Goal: Task Accomplishment & Management: Complete application form

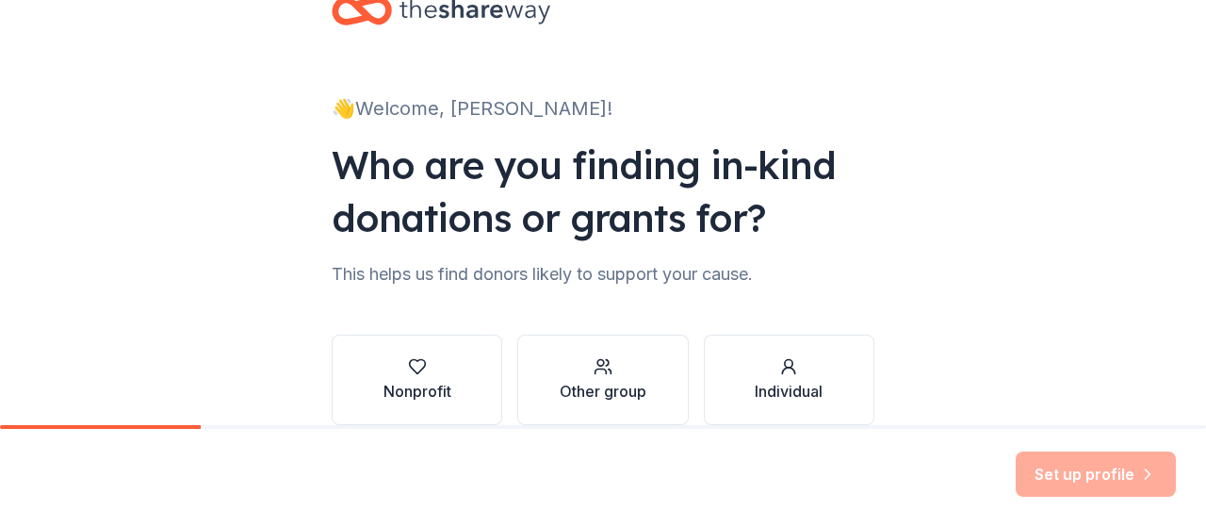
scroll to position [147, 0]
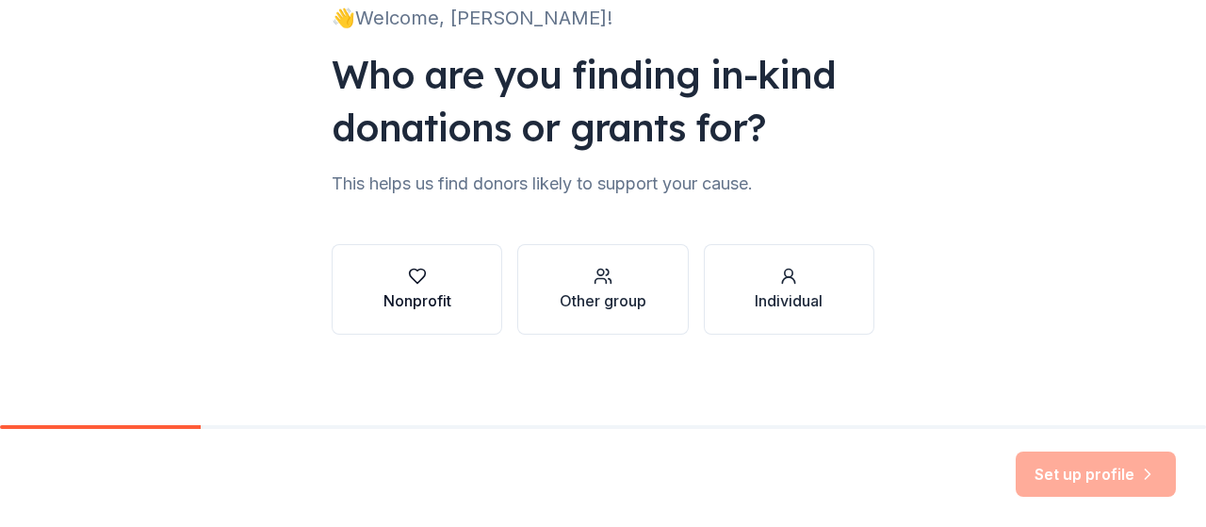
click at [438, 297] on div "Nonprofit" at bounding box center [417, 300] width 68 height 23
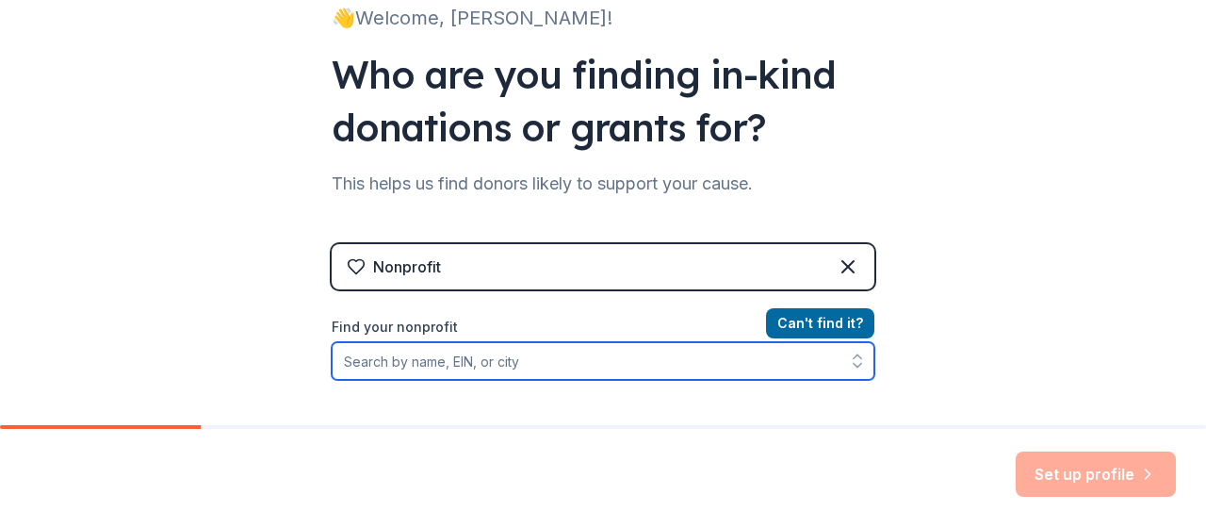
click at [551, 370] on input "Find your nonprofit" at bounding box center [603, 361] width 543 height 38
click at [354, 361] on input "742982002" at bounding box center [603, 361] width 543 height 38
type input "[US_EMPLOYER_IDENTIFICATION_NUMBER]"
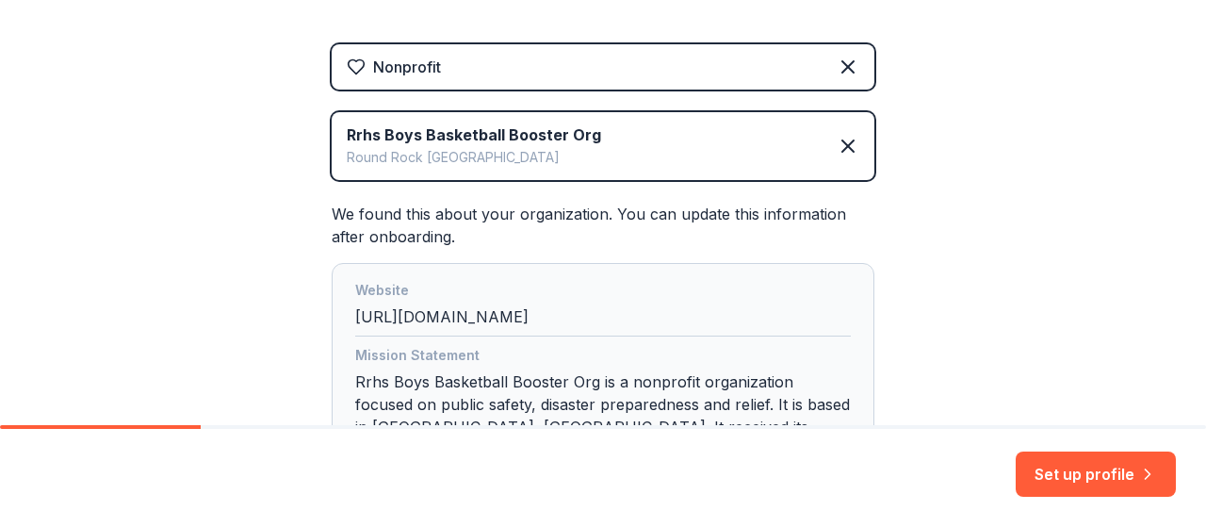
scroll to position [322, 0]
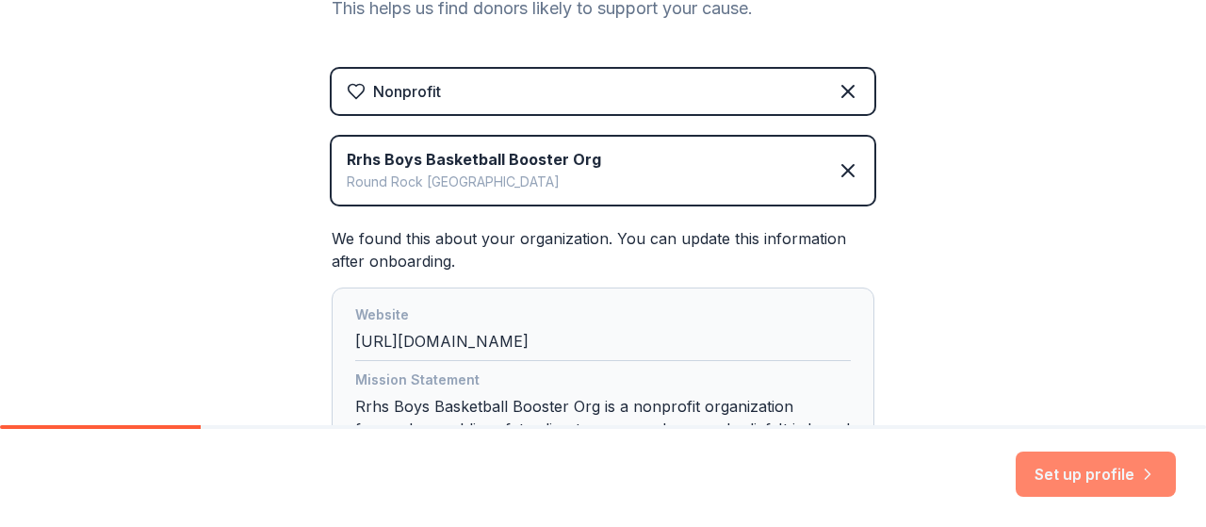
click at [1056, 478] on button "Set up profile" at bounding box center [1095, 473] width 160 height 45
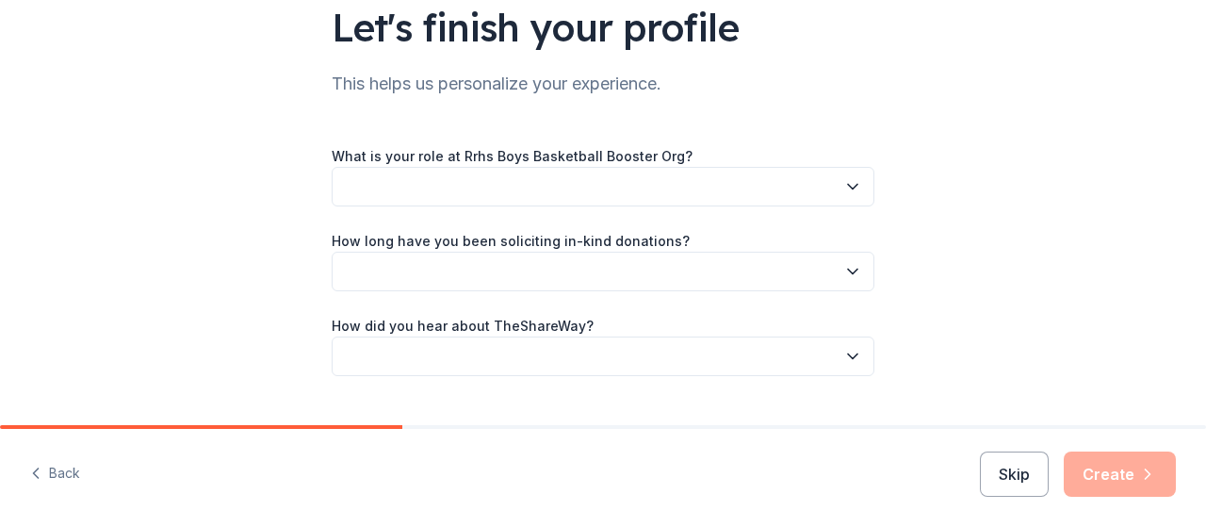
scroll to position [190, 0]
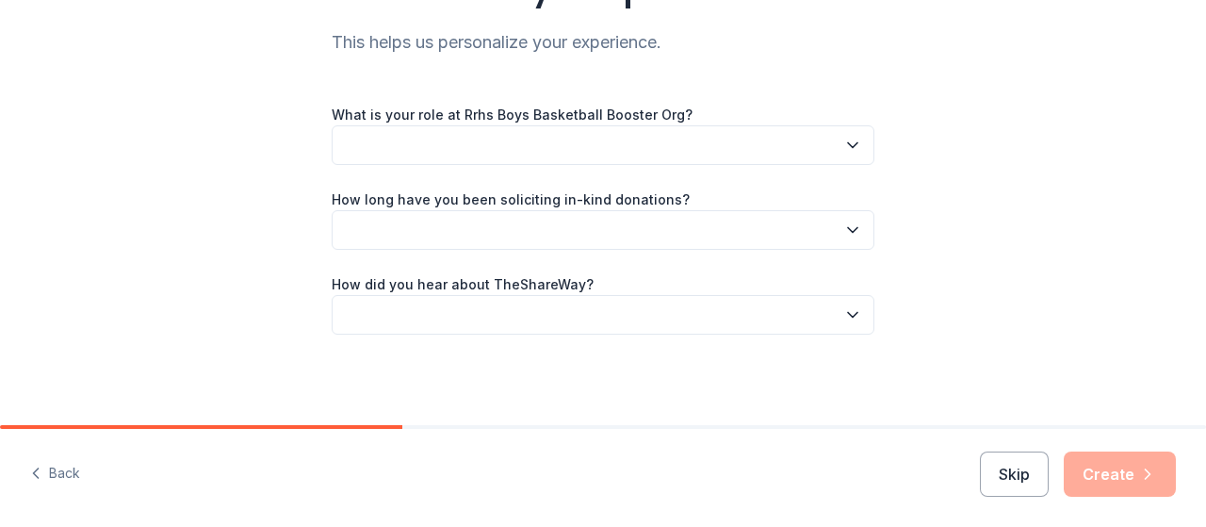
click at [537, 232] on button "button" at bounding box center [603, 230] width 543 height 40
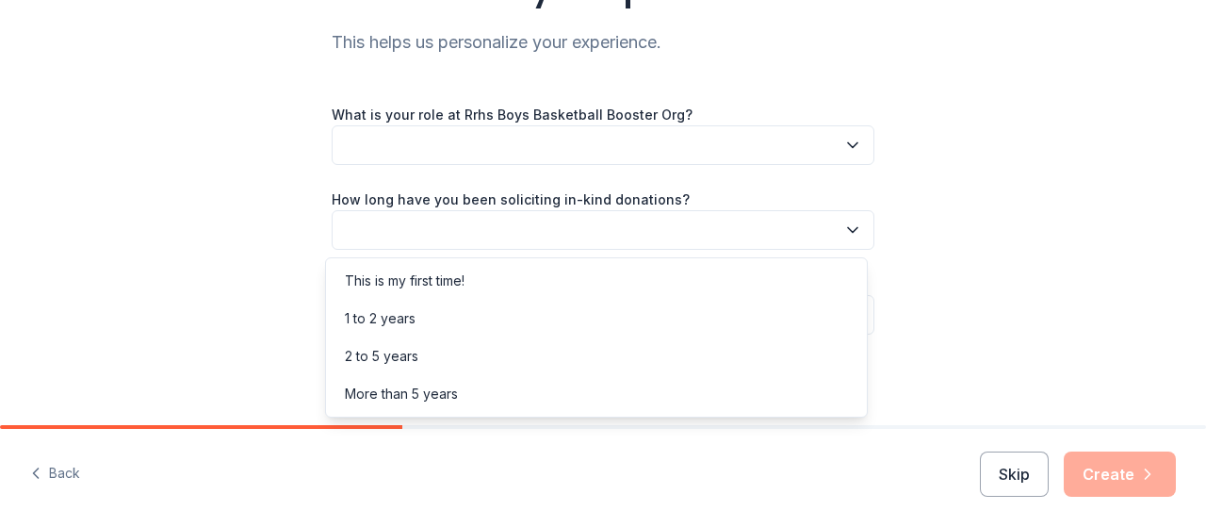
click at [1025, 265] on div "Let's finish your profile This helps us personalize your experience. What is yo…" at bounding box center [603, 117] width 1206 height 615
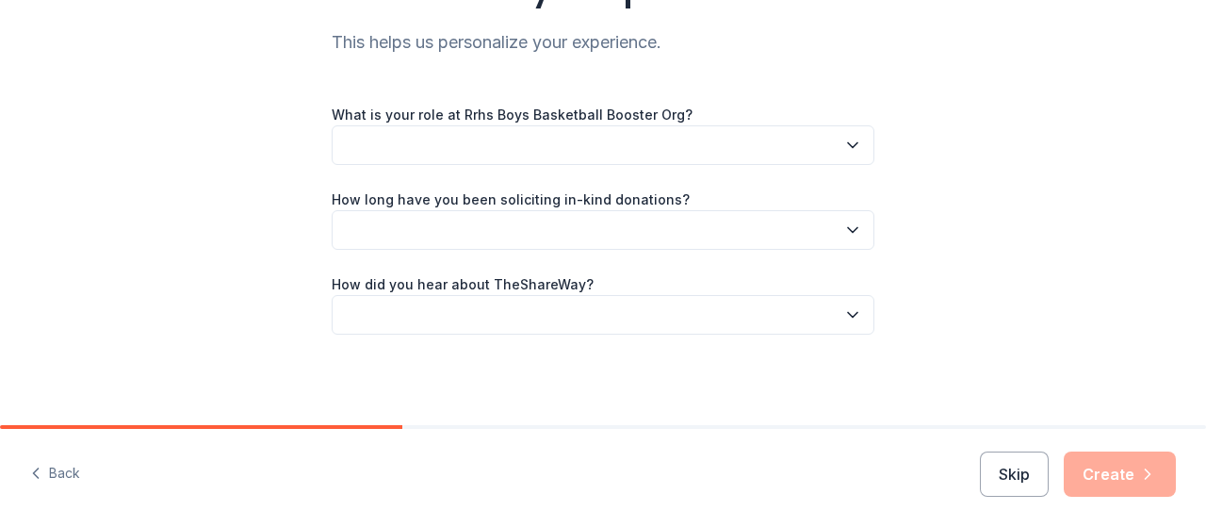
click at [563, 310] on button "button" at bounding box center [603, 315] width 543 height 40
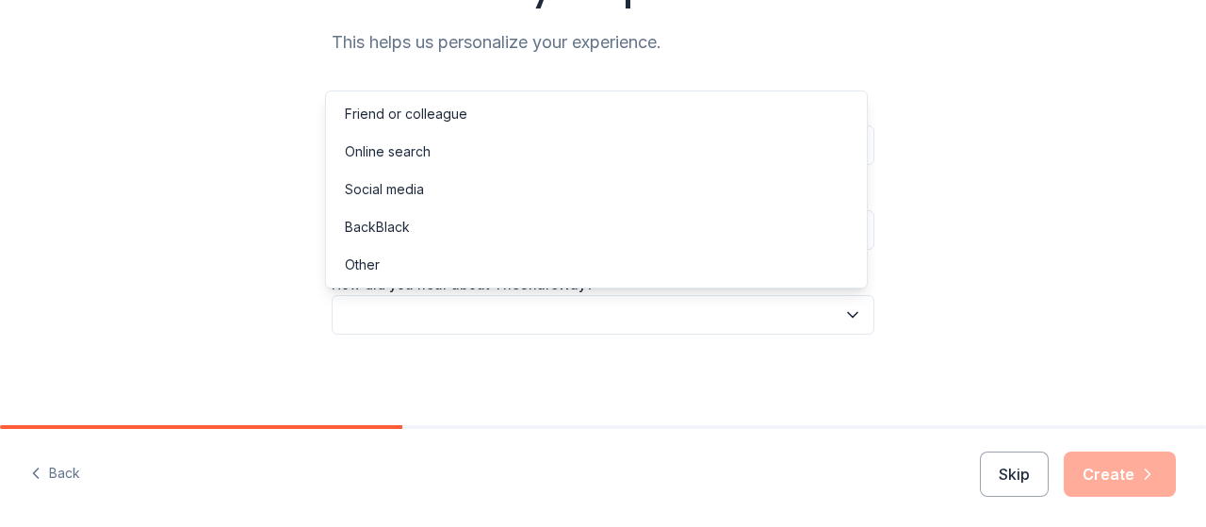
click at [1027, 228] on div "Let's finish your profile This helps us personalize your experience. What is yo…" at bounding box center [603, 117] width 1206 height 615
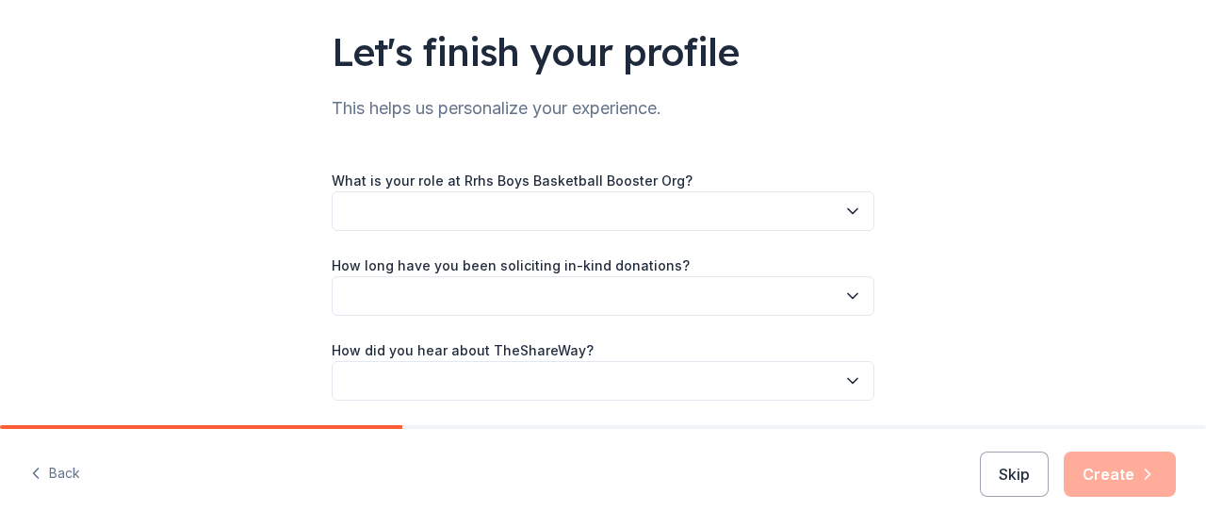
scroll to position [96, 0]
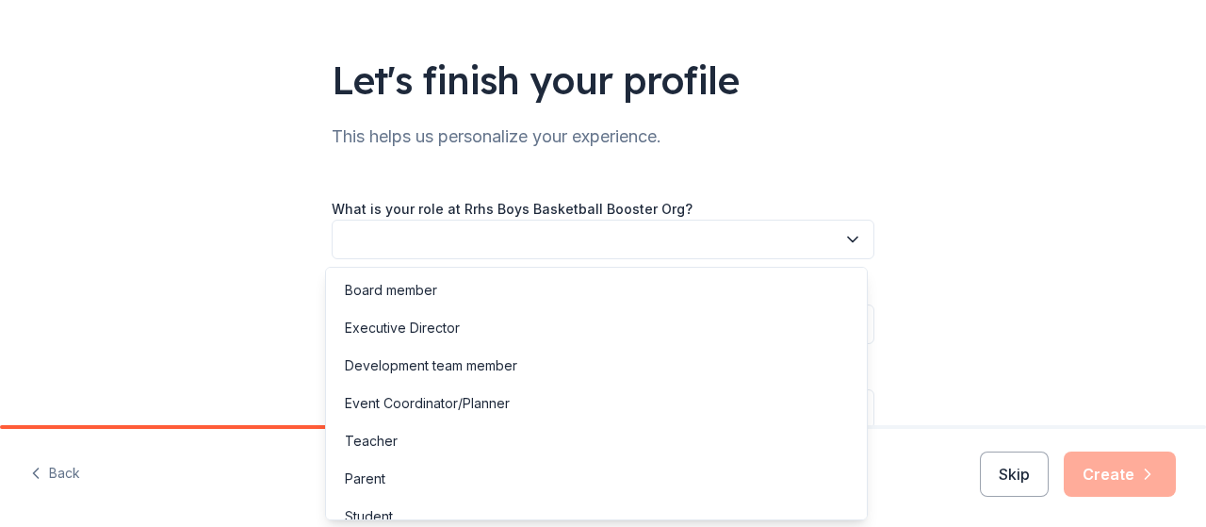
click at [468, 234] on button "button" at bounding box center [603, 239] width 543 height 40
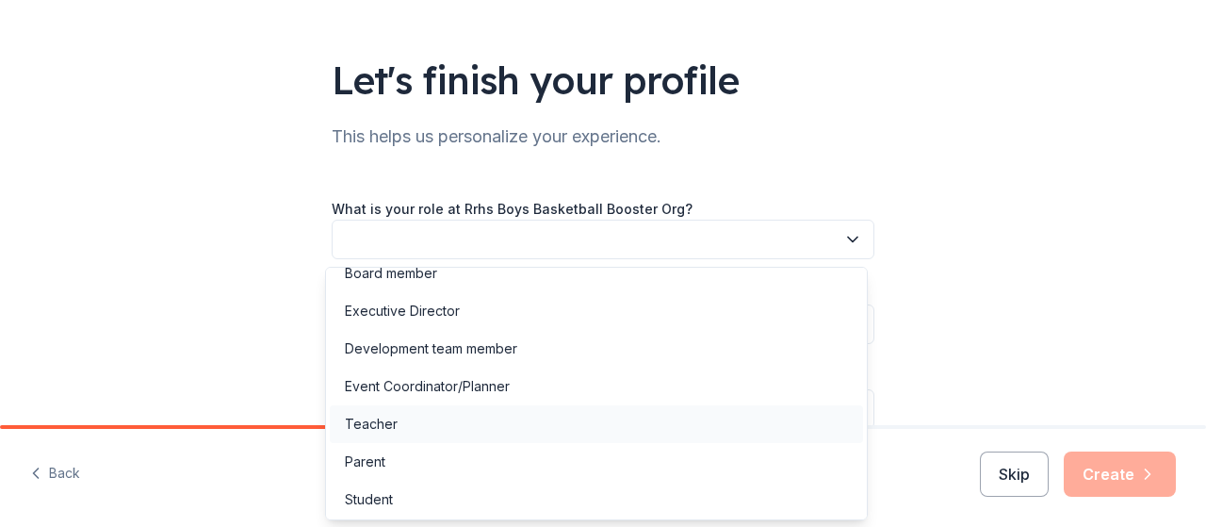
scroll to position [0, 0]
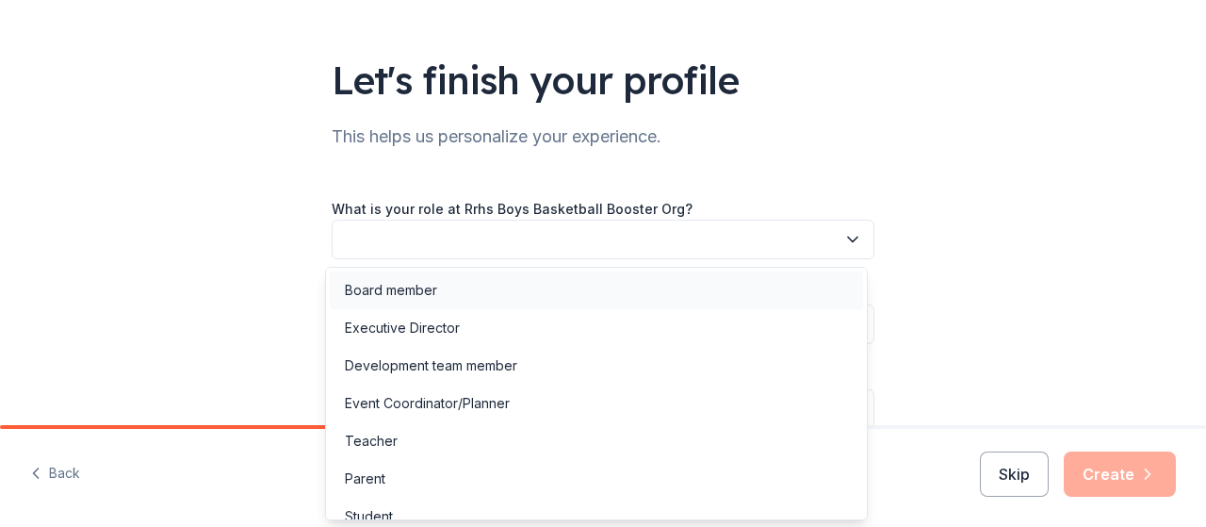
click at [422, 289] on div "Board member" at bounding box center [391, 290] width 92 height 23
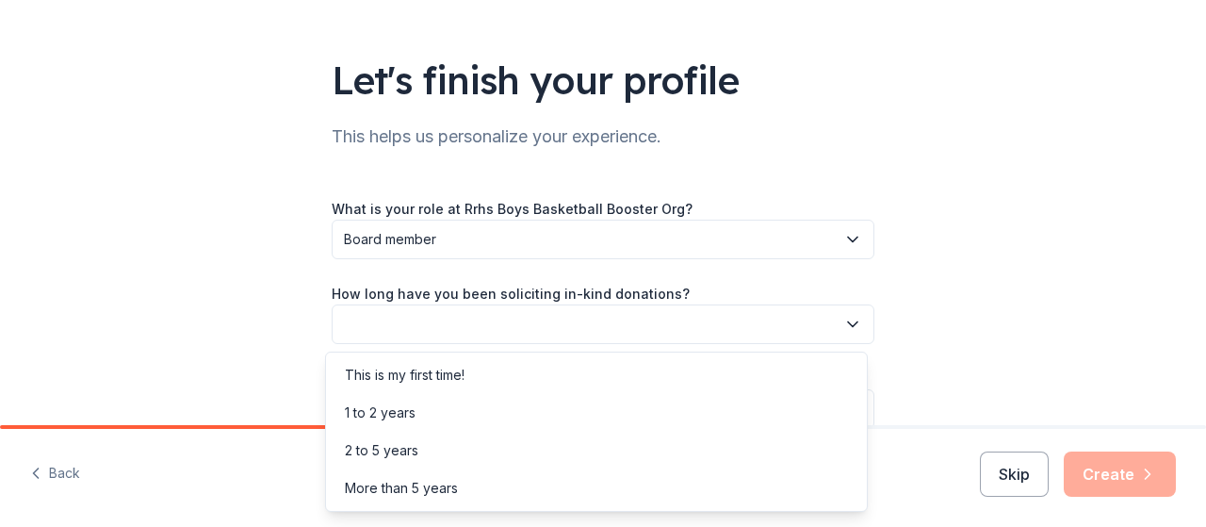
click at [491, 324] on button "button" at bounding box center [603, 324] width 543 height 40
click at [426, 421] on div "1 to 2 years" at bounding box center [596, 413] width 533 height 38
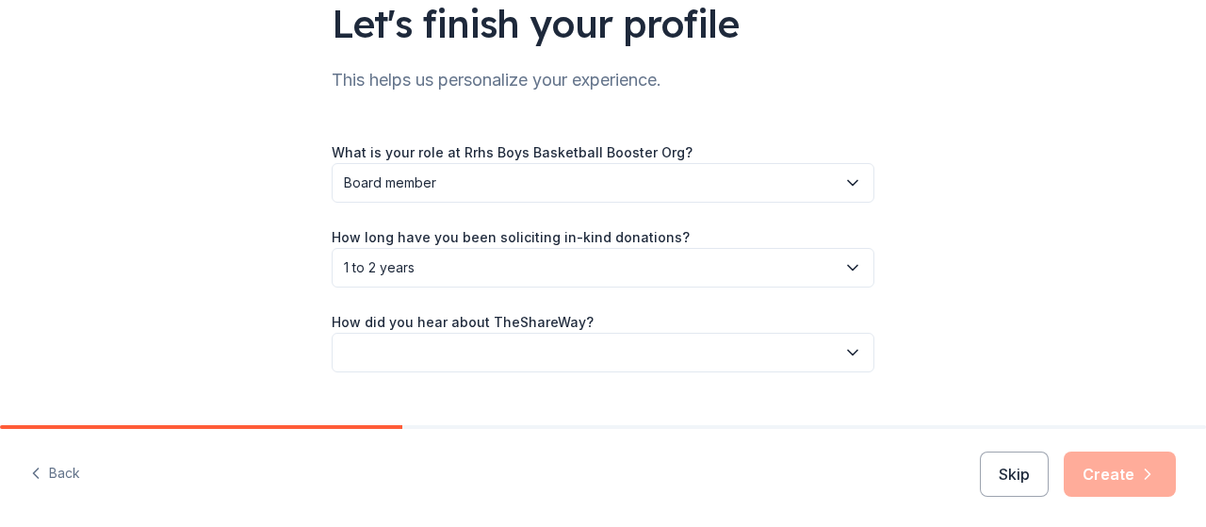
scroll to position [190, 0]
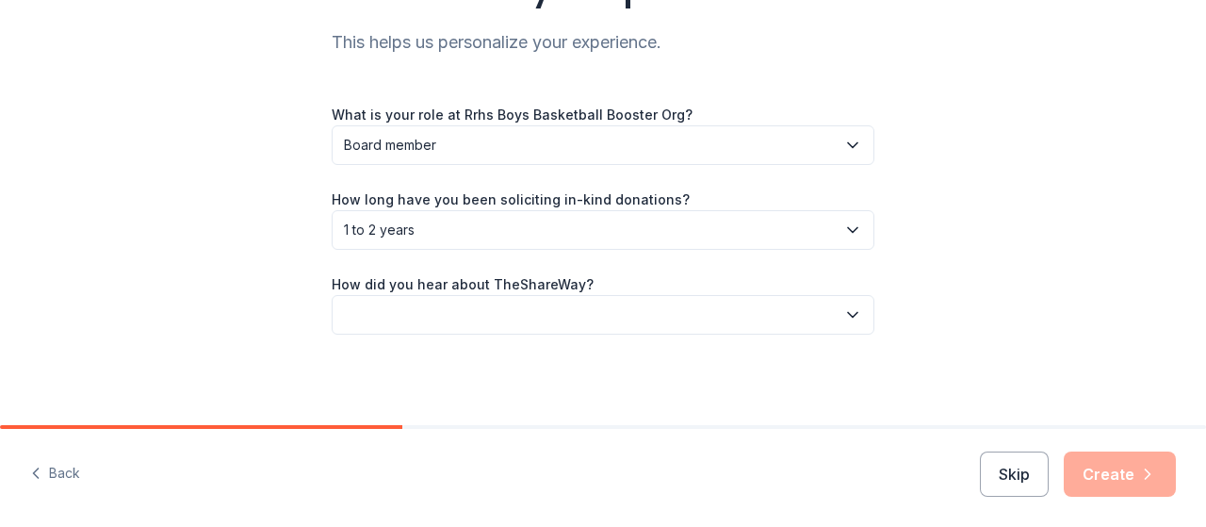
click at [433, 325] on button "button" at bounding box center [603, 315] width 543 height 40
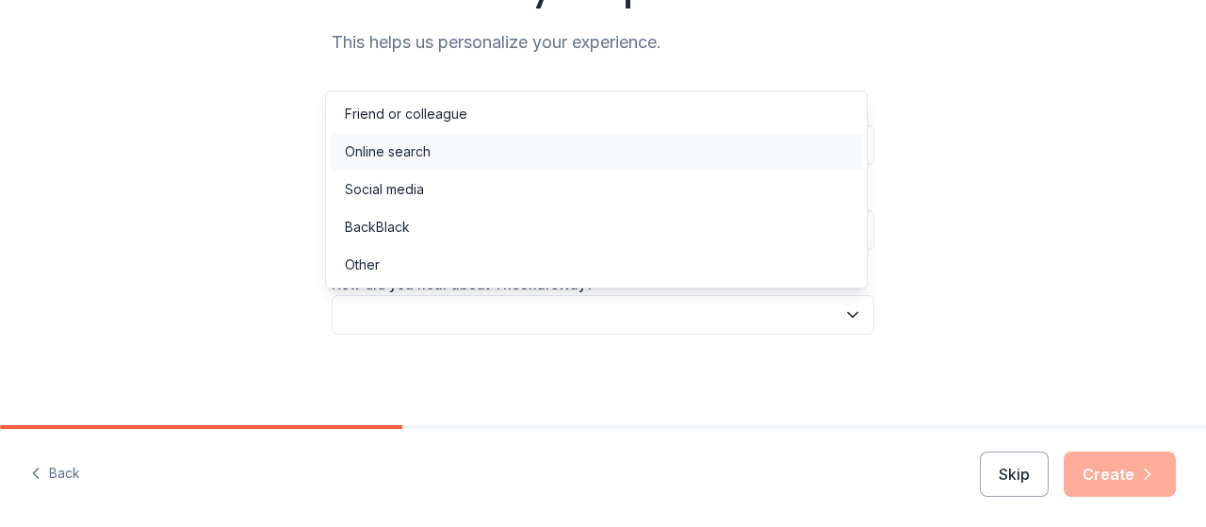
click at [428, 154] on div "Online search" at bounding box center [388, 151] width 86 height 23
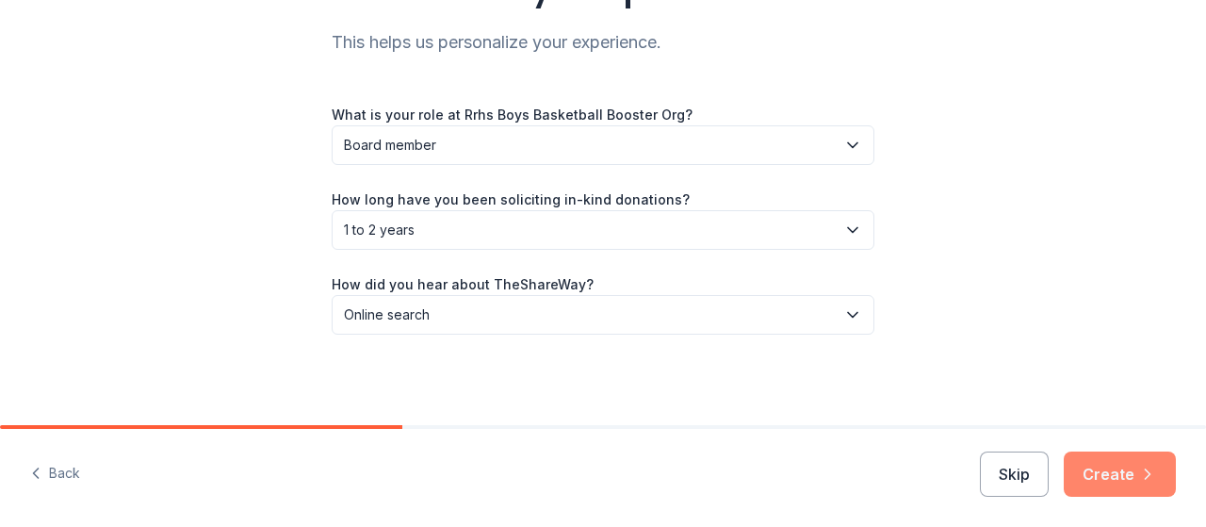
click at [1129, 473] on button "Create" at bounding box center [1119, 473] width 112 height 45
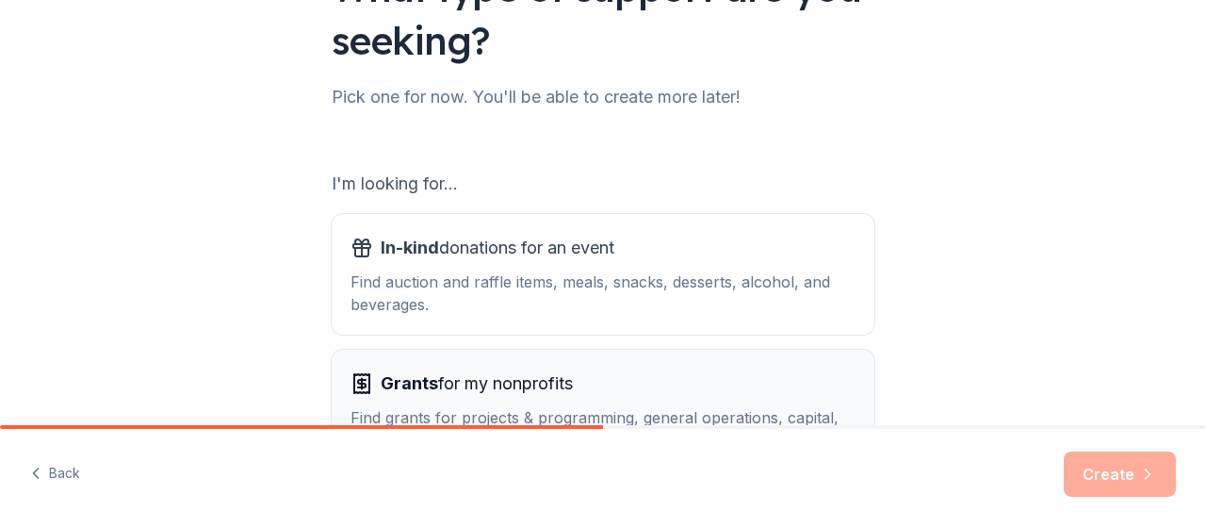
scroll to position [283, 0]
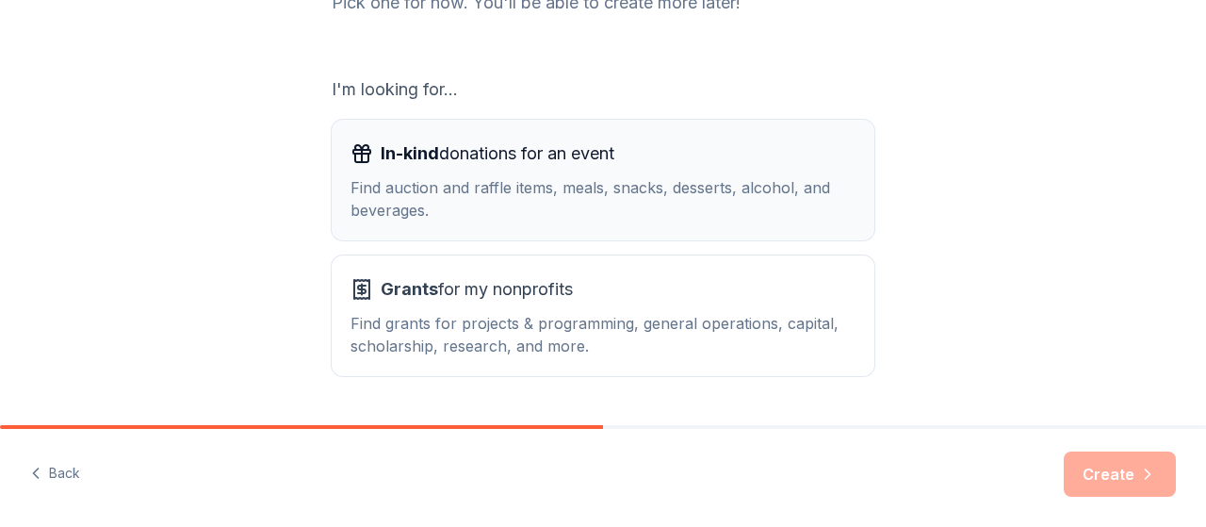
click at [569, 191] on div "Find auction and raffle items, meals, snacks, desserts, alcohol, and beverages." at bounding box center [602, 198] width 505 height 45
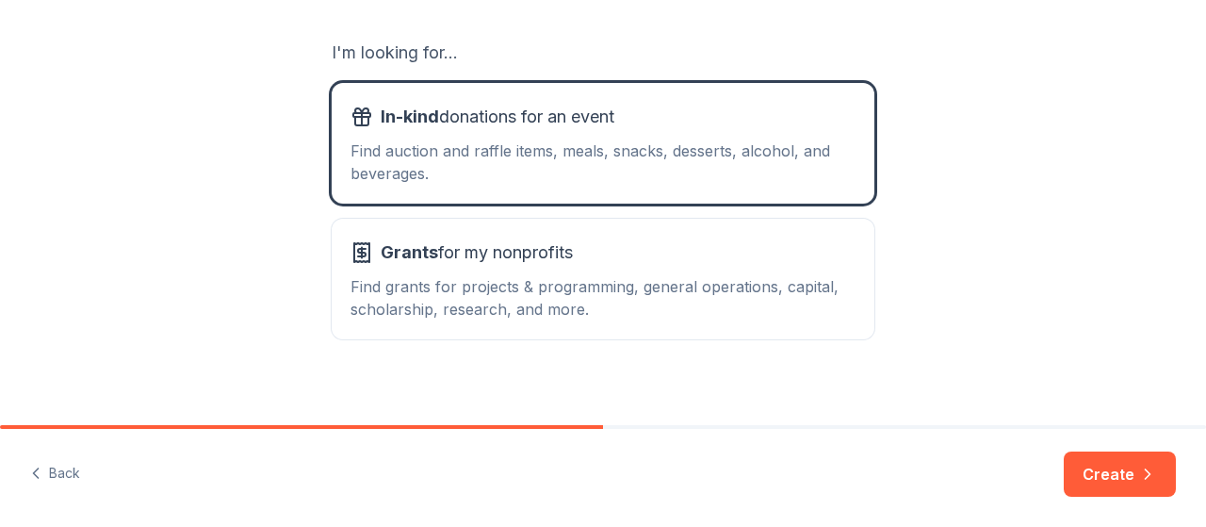
scroll to position [335, 0]
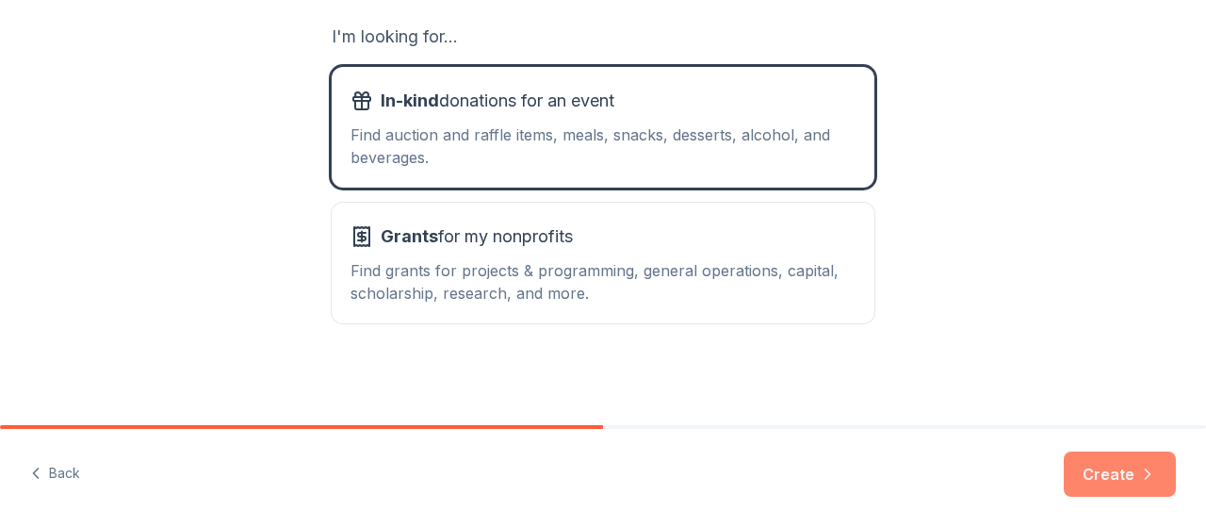
click at [1098, 483] on button "Create" at bounding box center [1119, 473] width 112 height 45
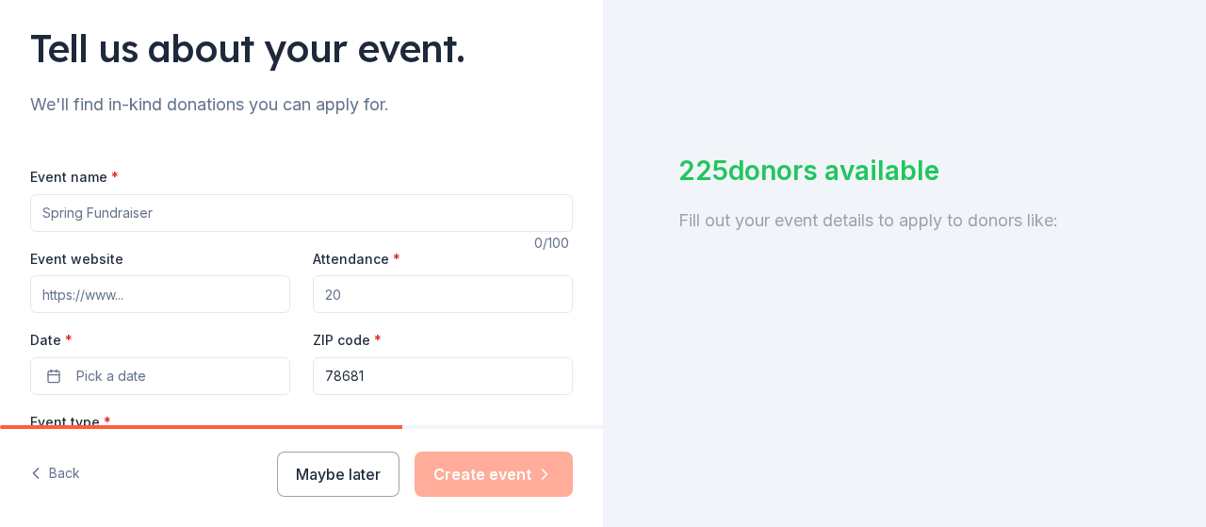
scroll to position [188, 0]
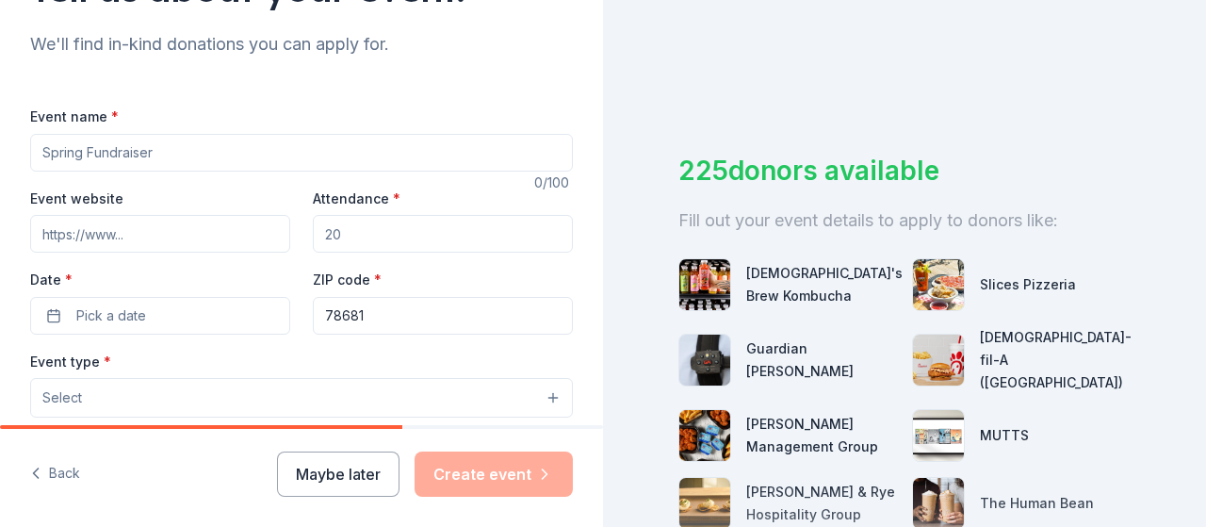
click at [195, 156] on input "Event name *" at bounding box center [301, 153] width 543 height 38
type input "W"
type input "Annual [PERSON_NAME] Memorial Basketball Tournament"
click at [153, 239] on input "Event website" at bounding box center [160, 234] width 260 height 38
click at [360, 238] on input "Attendance *" at bounding box center [443, 234] width 260 height 38
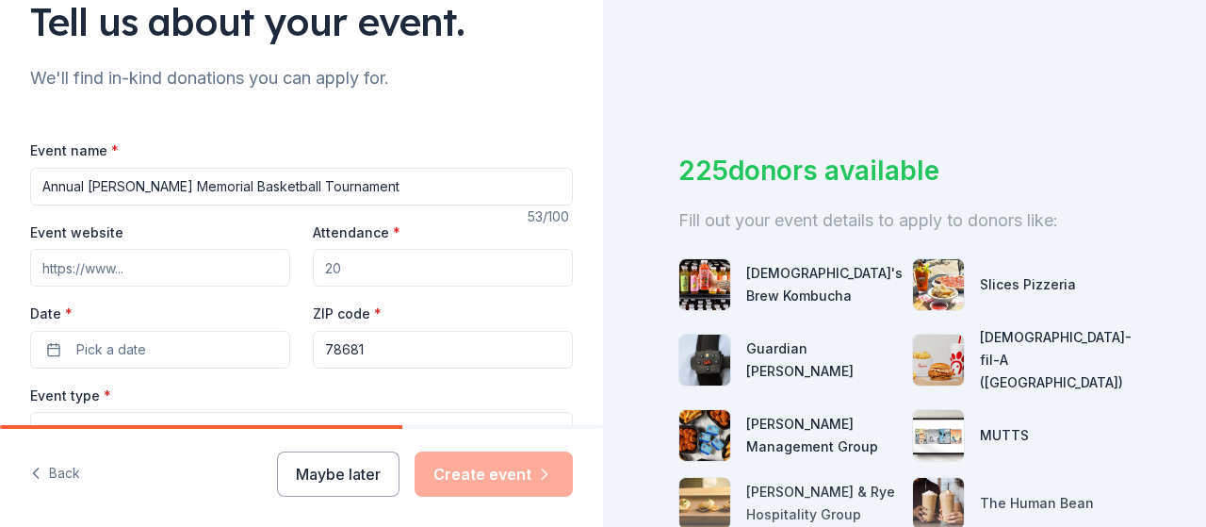
scroll to position [0, 0]
